Goal: Navigation & Orientation: Find specific page/section

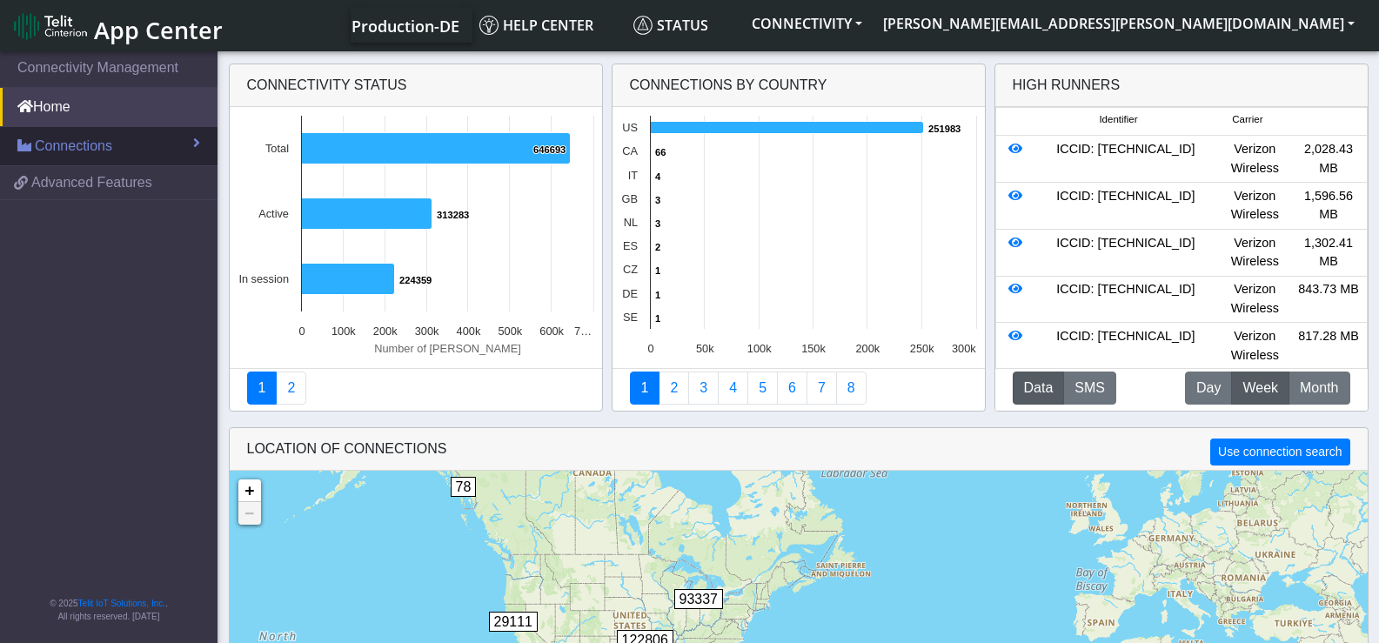
click at [190, 139] on link "Connections" at bounding box center [108, 146] width 217 height 38
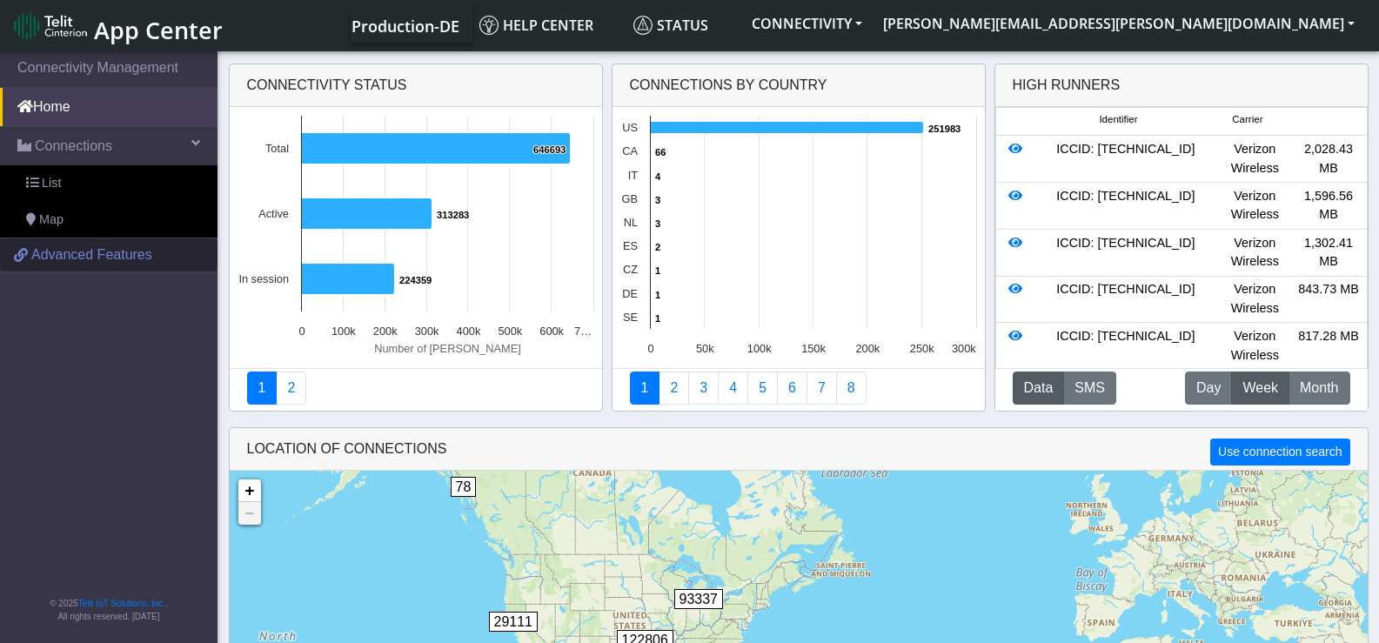
click at [140, 259] on span "Advanced Features" at bounding box center [91, 254] width 121 height 21
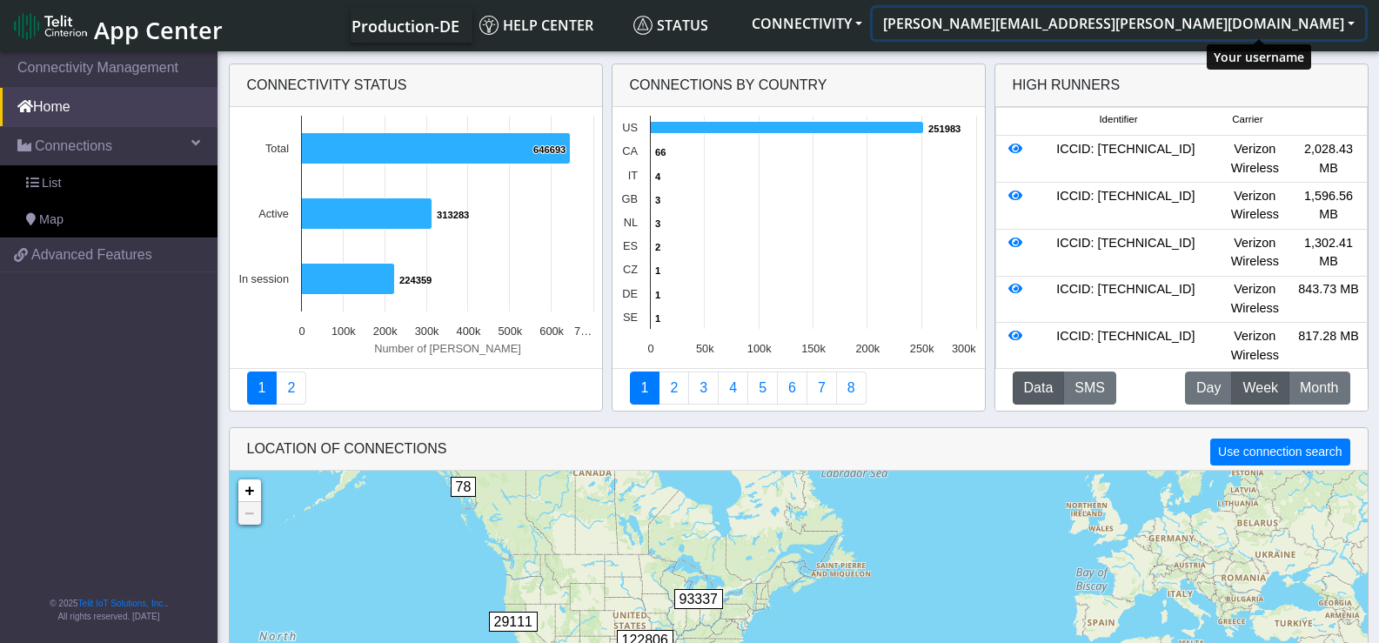
click at [1219, 23] on button "[PERSON_NAME][EMAIL_ADDRESS][PERSON_NAME][DOMAIN_NAME]" at bounding box center [1118, 23] width 492 height 31
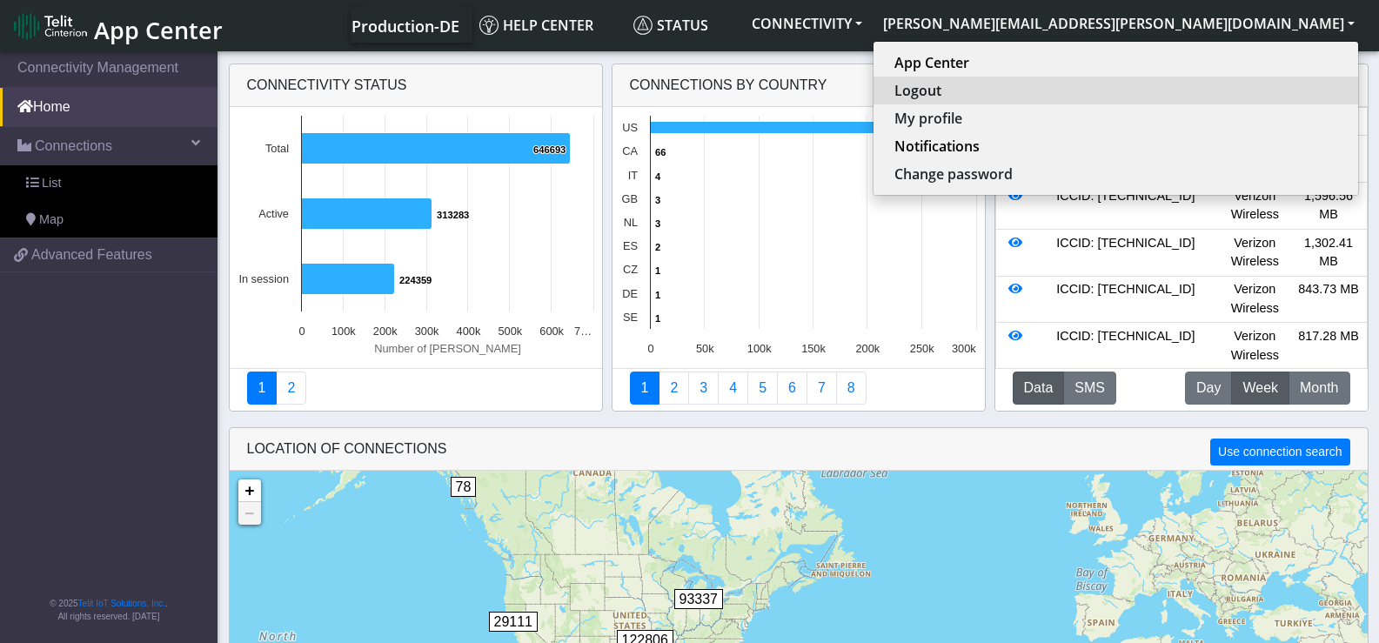
click at [1229, 95] on button "Logout" at bounding box center [1115, 91] width 485 height 28
